Goal: Check status: Check status

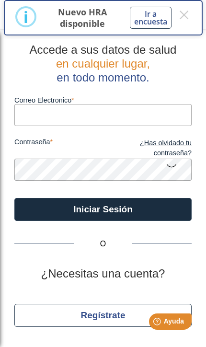
type input "[PERSON_NAME][EMAIL_ADDRESS][DOMAIN_NAME]"
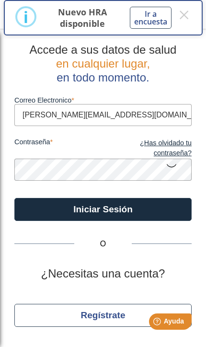
click at [103, 209] on button "Iniciar Sesión" at bounding box center [102, 209] width 177 height 23
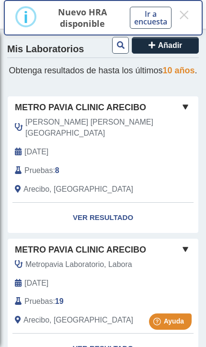
click at [120, 212] on link "Ver Resultado" at bounding box center [103, 218] width 191 height 30
click at [122, 211] on link "Ver Resultado" at bounding box center [103, 218] width 191 height 30
click at [182, 113] on span at bounding box center [185, 106] width 11 height 11
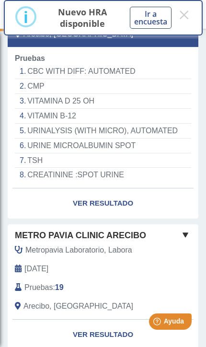
scroll to position [163, 0]
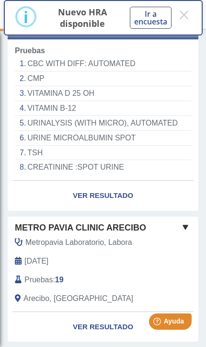
click at [122, 188] on link "Ver Resultado" at bounding box center [103, 195] width 191 height 30
click at [118, 187] on link "Ver Resultado" at bounding box center [103, 195] width 191 height 30
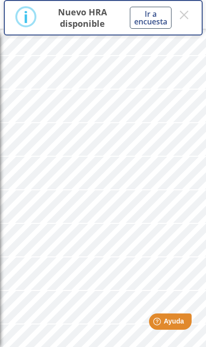
scroll to position [302, 0]
